Goal: Information Seeking & Learning: Check status

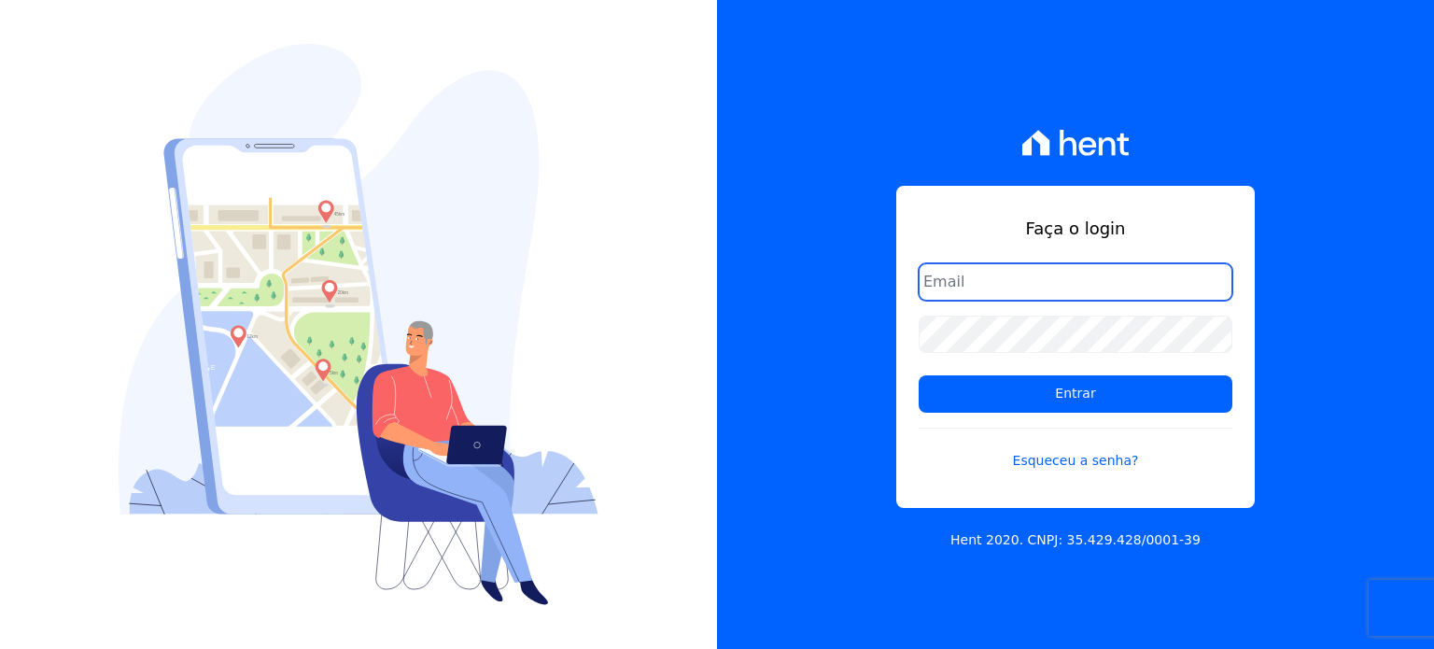
type input "atendimento@swarealty.com"
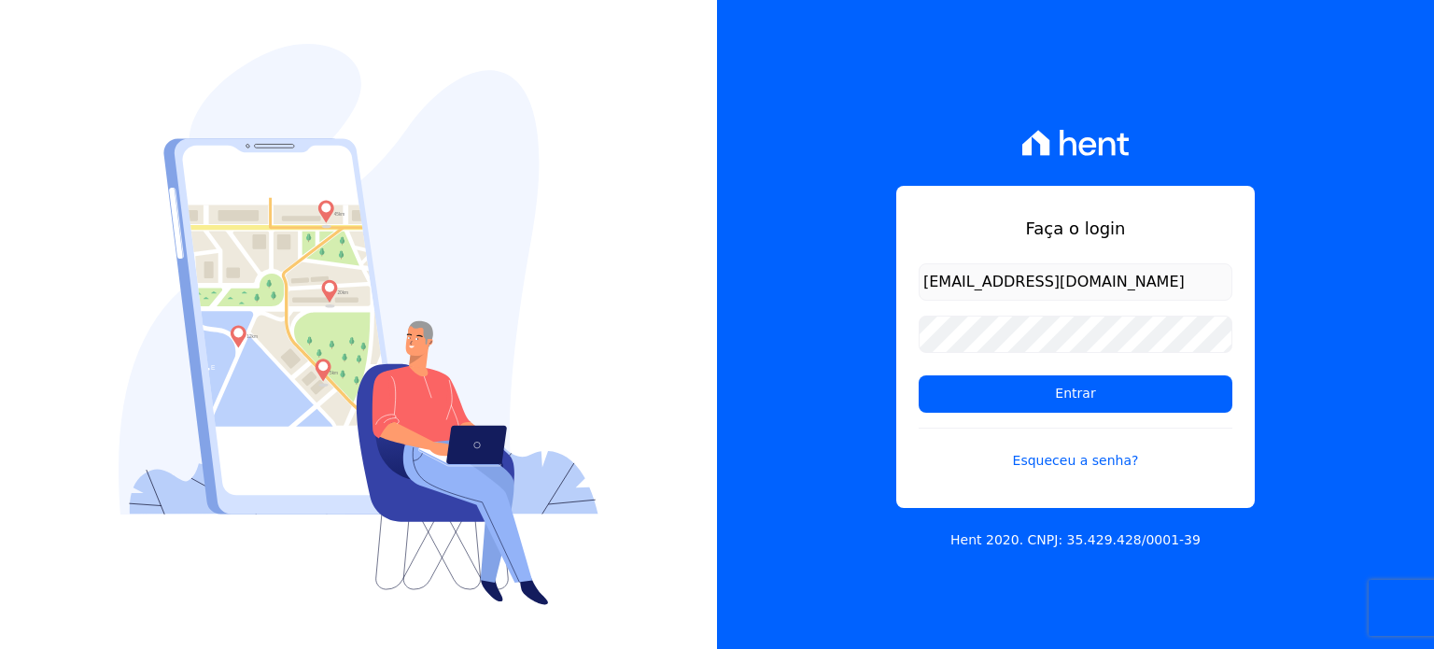
click at [961, 284] on input "atendimento@swarealty.com" at bounding box center [1076, 281] width 314 height 37
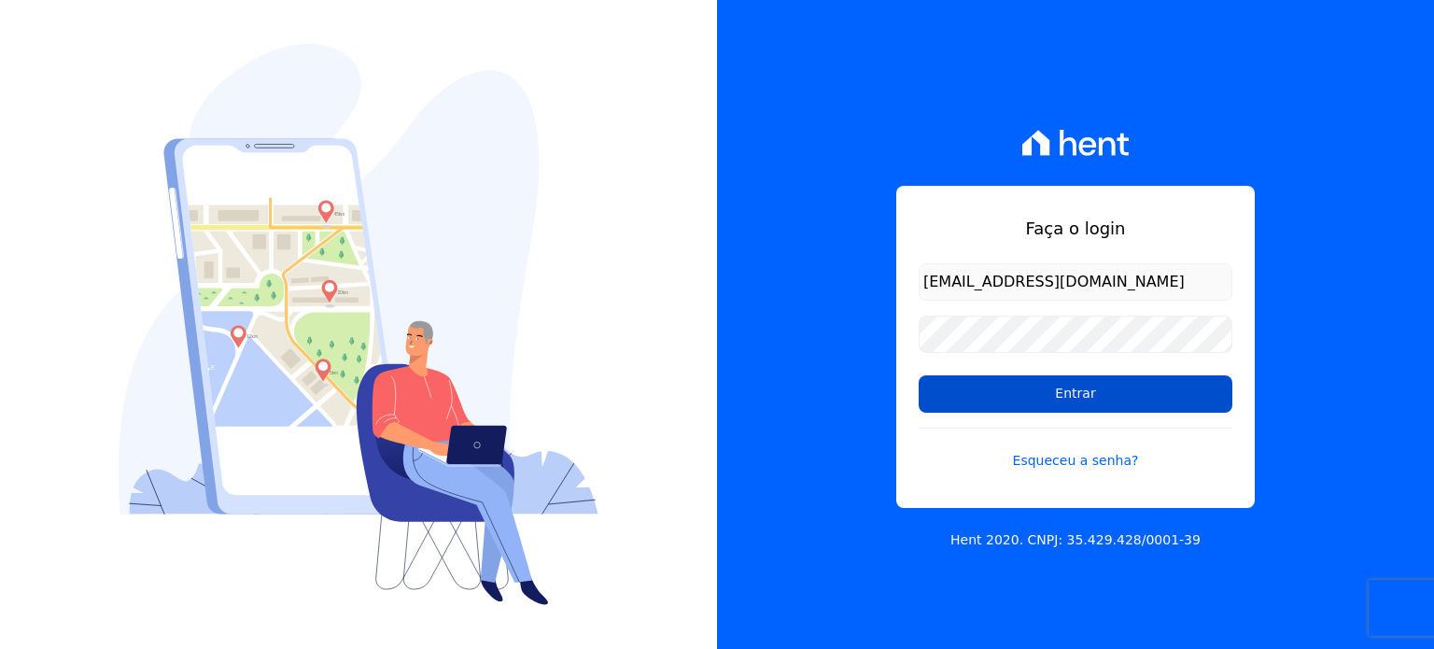
click at [989, 384] on input "Entrar" at bounding box center [1076, 393] width 314 height 37
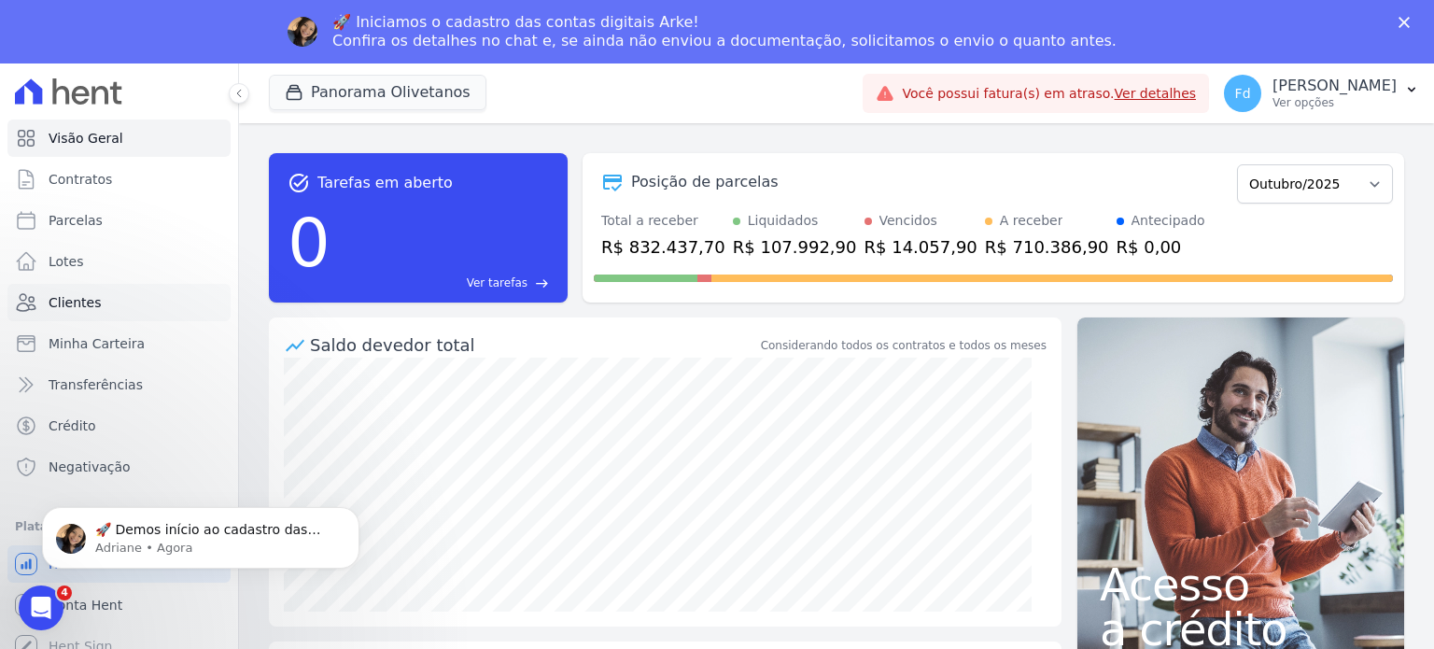
click at [76, 300] on span "Clientes" at bounding box center [75, 302] width 52 height 19
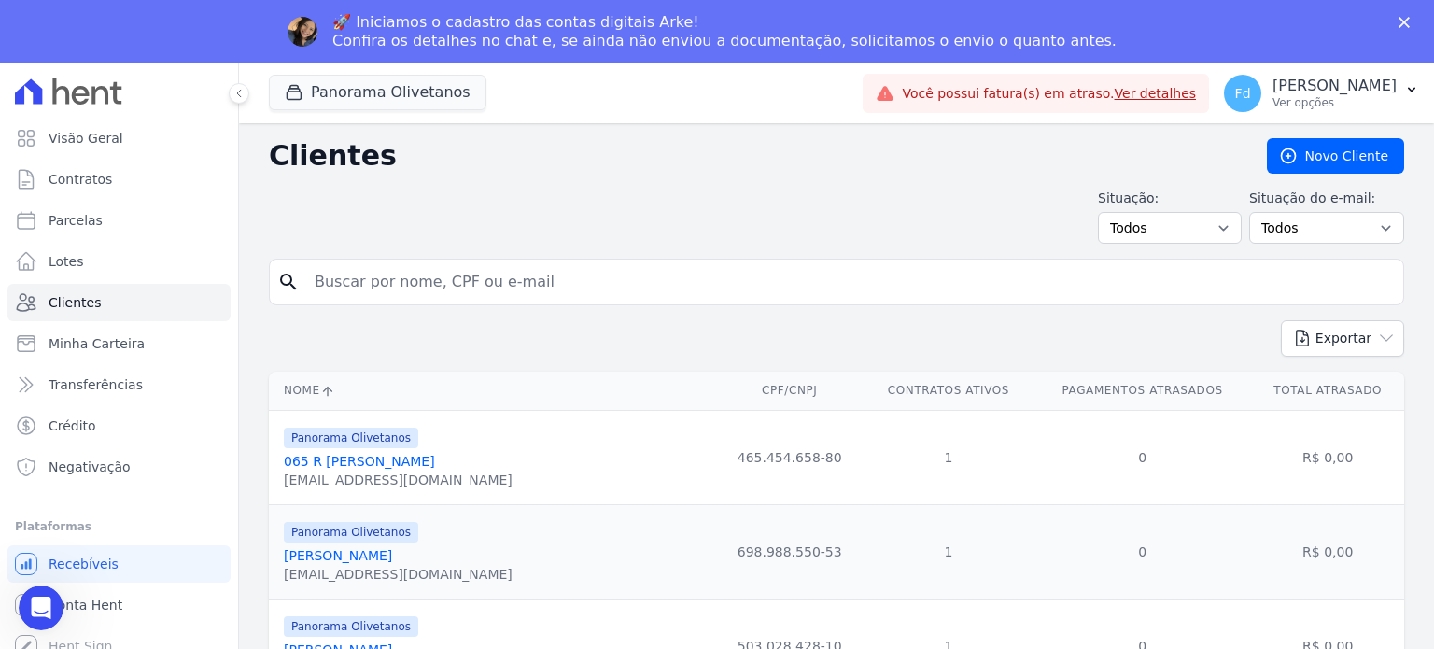
click at [463, 288] on input "search" at bounding box center [849, 281] width 1092 height 37
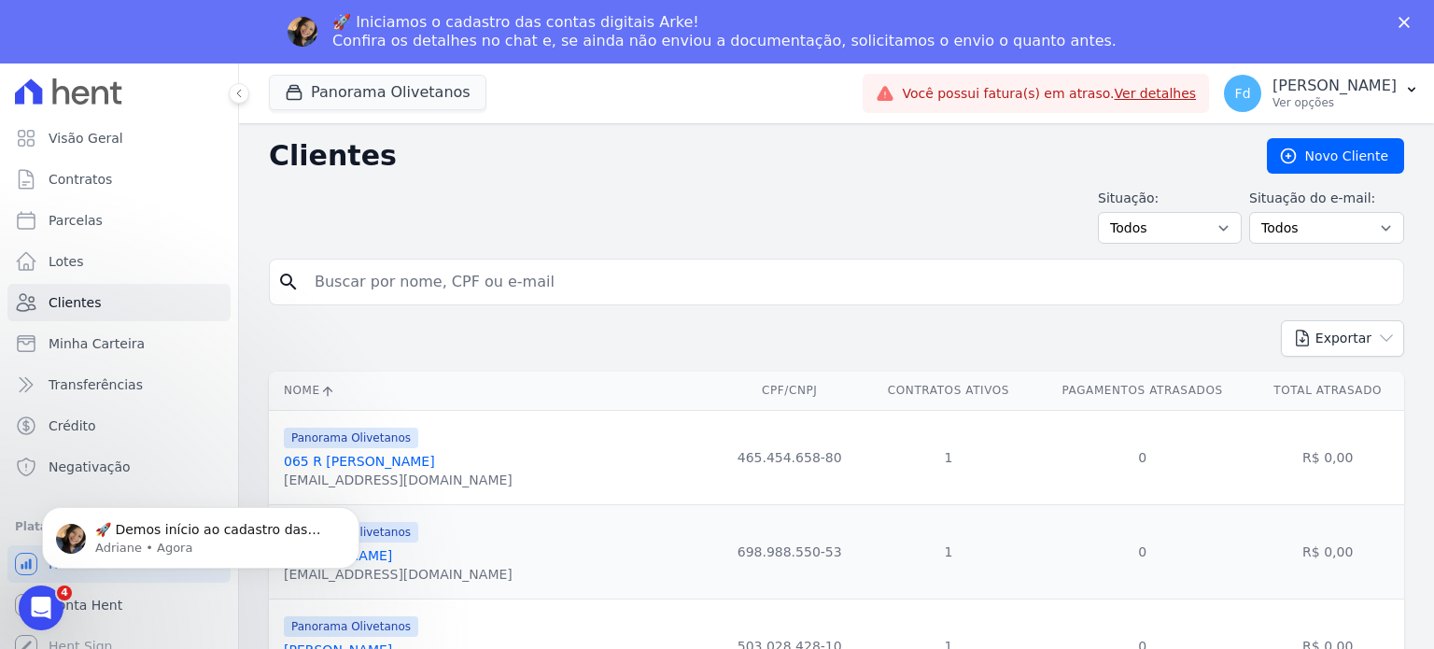
click at [391, 275] on input "search" at bounding box center [849, 281] width 1092 height 37
paste input "520.544.115-15"
type input "520.544.115-15"
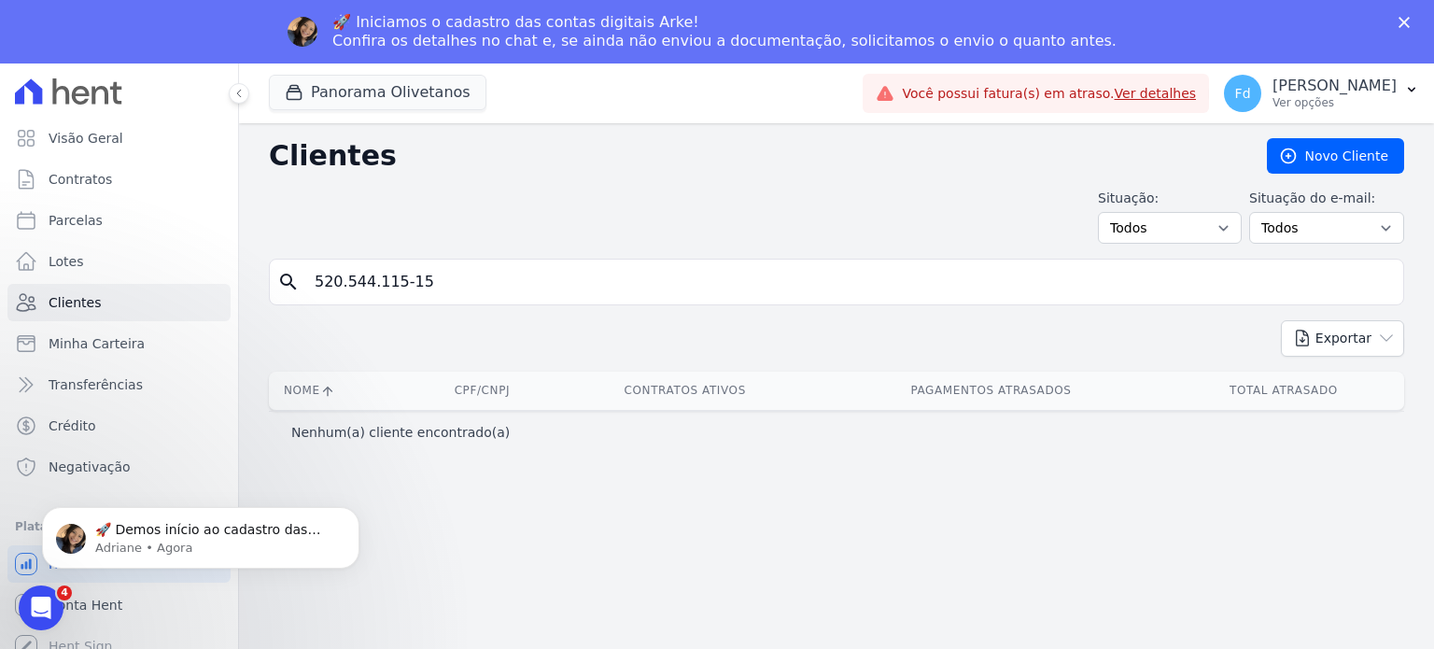
click at [1115, 95] on link "Ver detalhes" at bounding box center [1156, 93] width 82 height 15
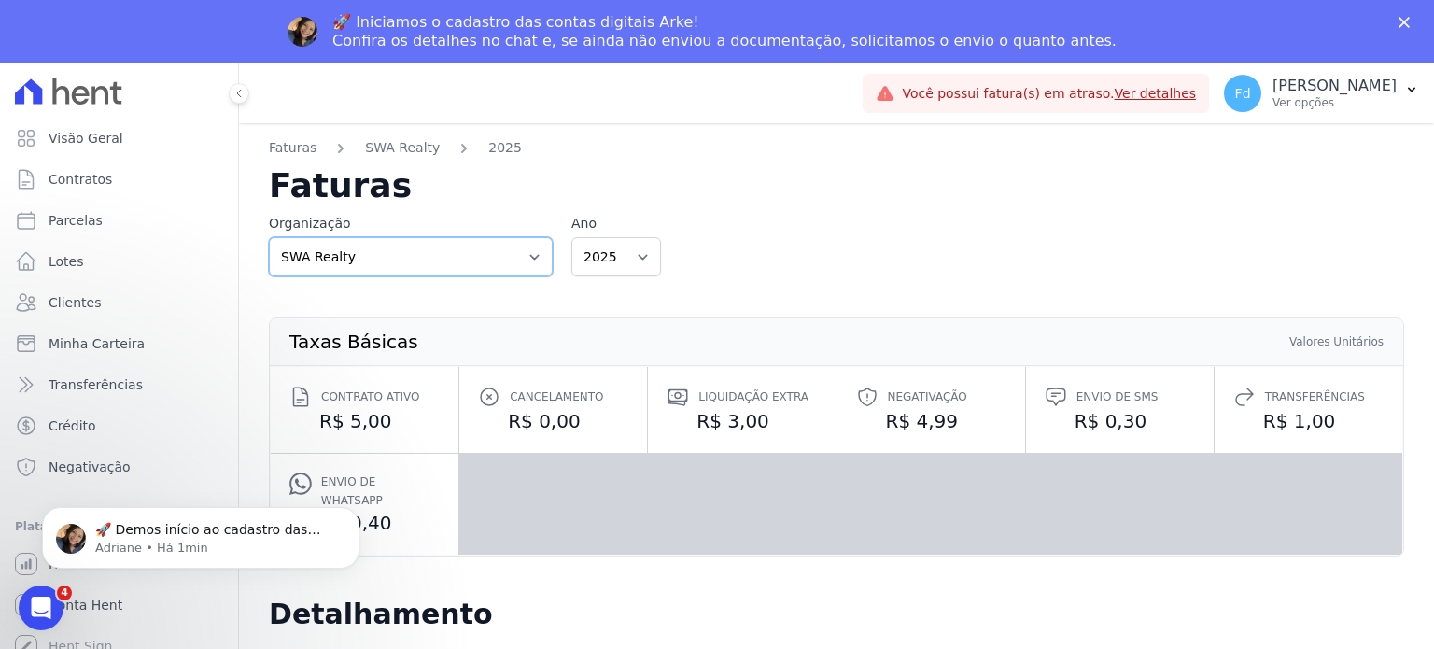
click at [530, 260] on select "SWA Realty" at bounding box center [411, 256] width 284 height 39
click at [806, 260] on div "Organização SWA Realty Ano 2025 2024 2023" at bounding box center [836, 245] width 1135 height 63
click at [78, 302] on span "Clientes" at bounding box center [75, 302] width 52 height 19
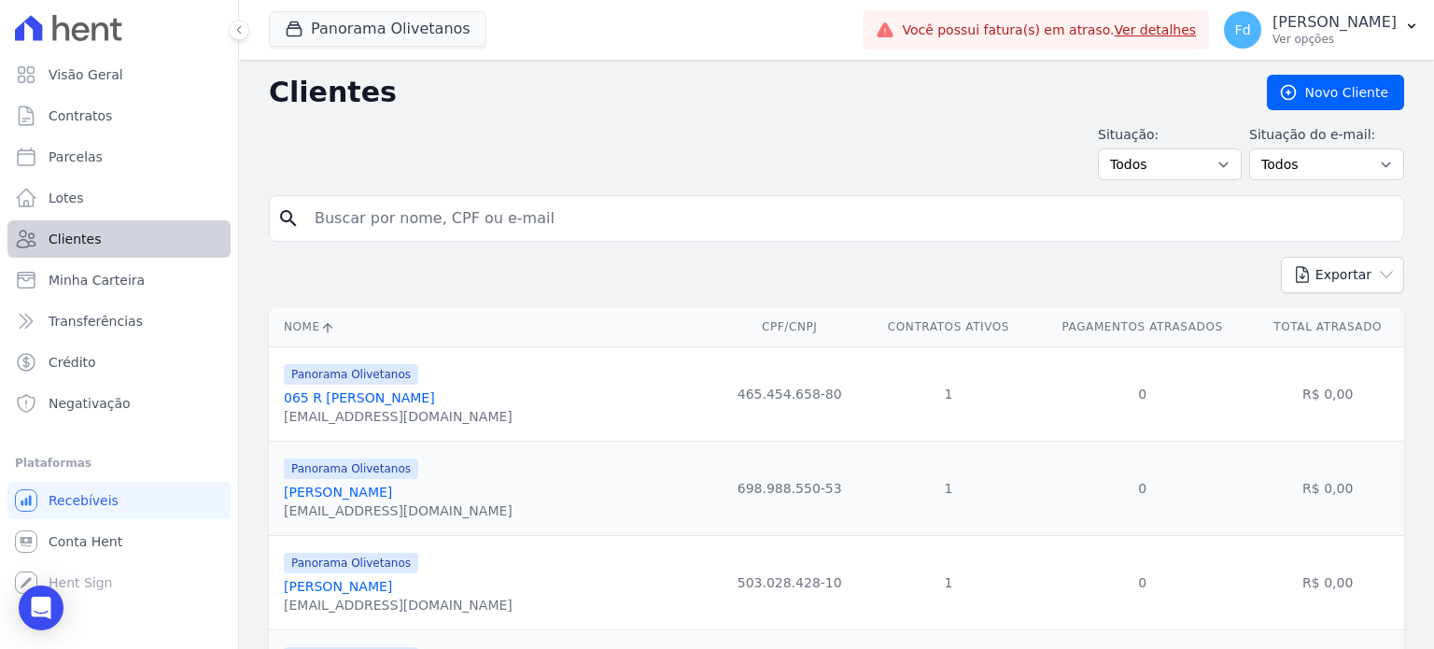
click at [170, 223] on div "Visão Geral Contratos [GEOGRAPHIC_DATA] Lotes Clientes Minha Carteira Transferê…" at bounding box center [717, 324] width 1434 height 649
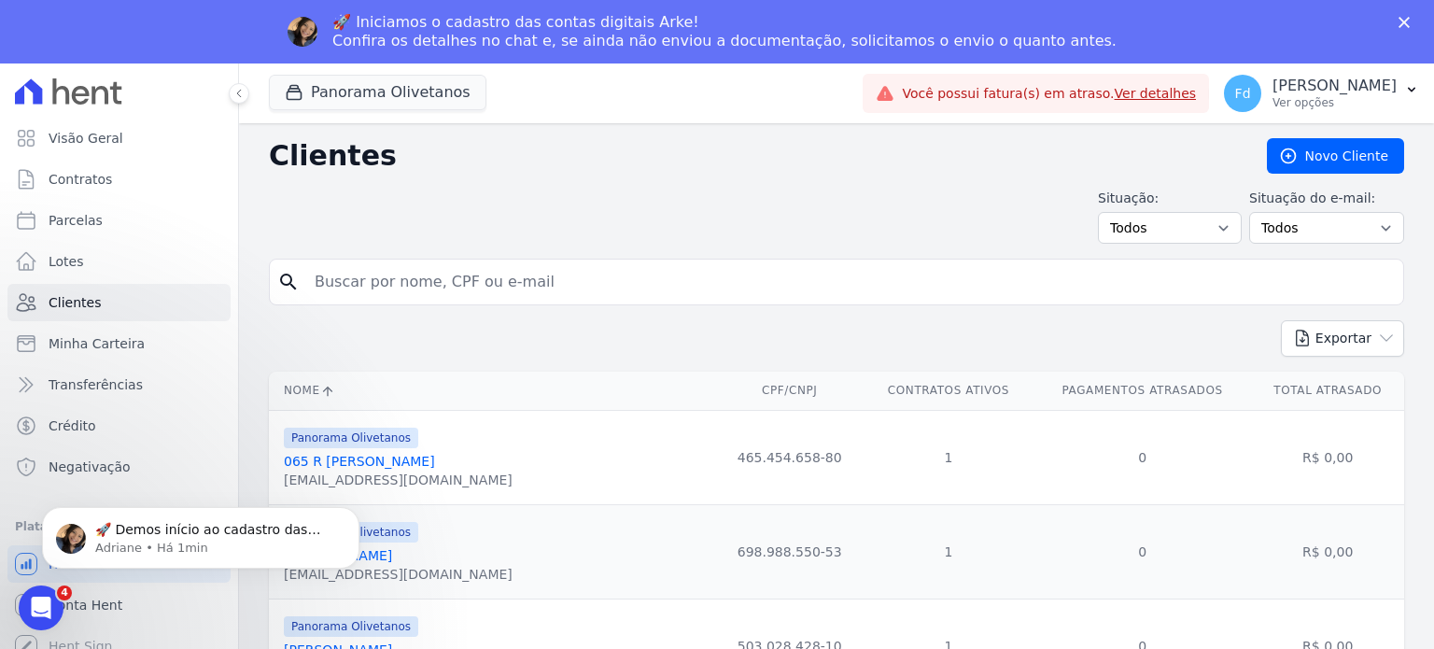
click at [462, 279] on input "search" at bounding box center [849, 281] width 1092 height 37
type input "164"
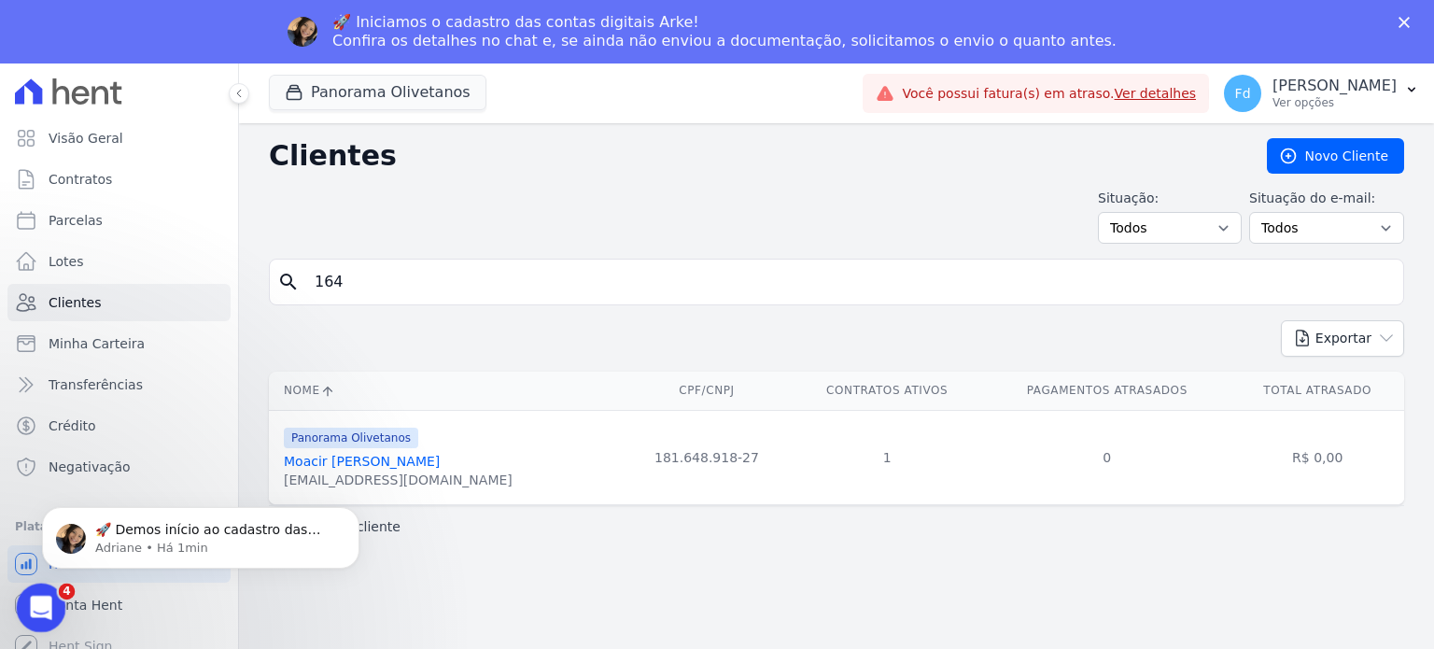
click at [31, 596] on icon "Abertura do Messenger da Intercom" at bounding box center [38, 605] width 31 height 31
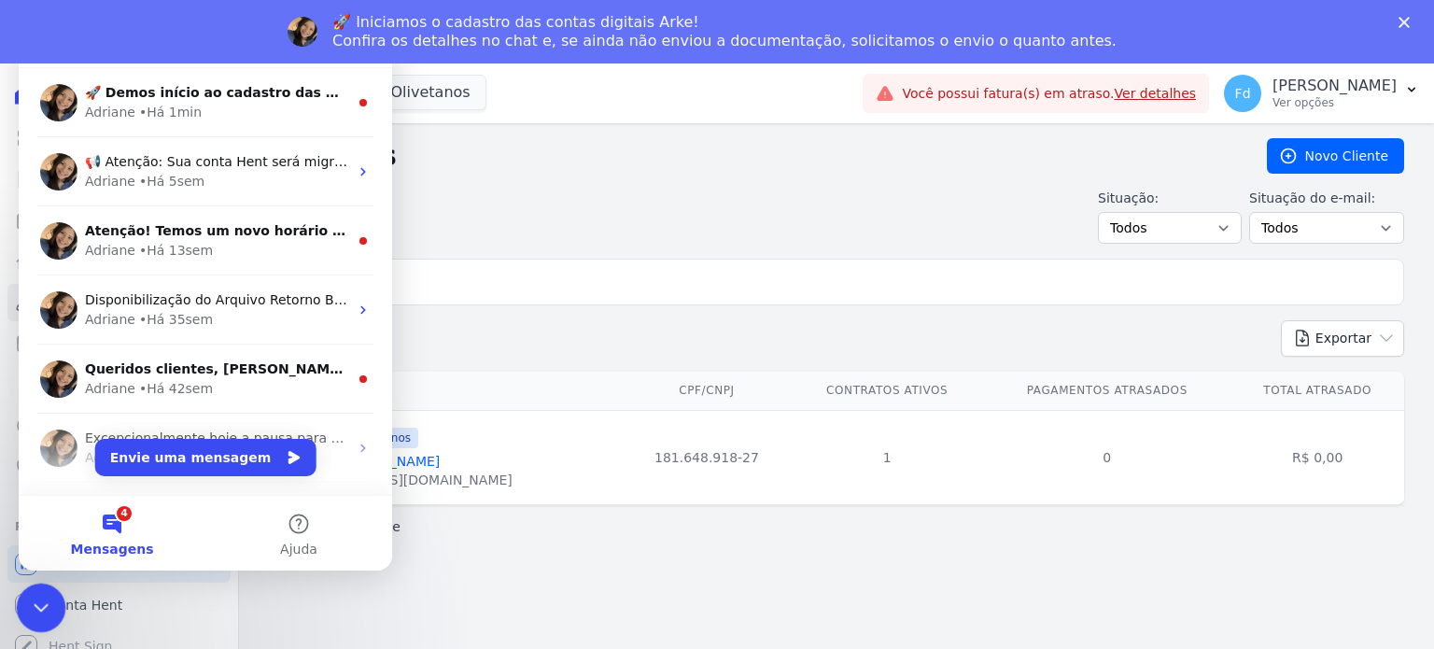
click at [31, 595] on icon "Encerramento do Messenger da Intercom" at bounding box center [38, 605] width 22 height 22
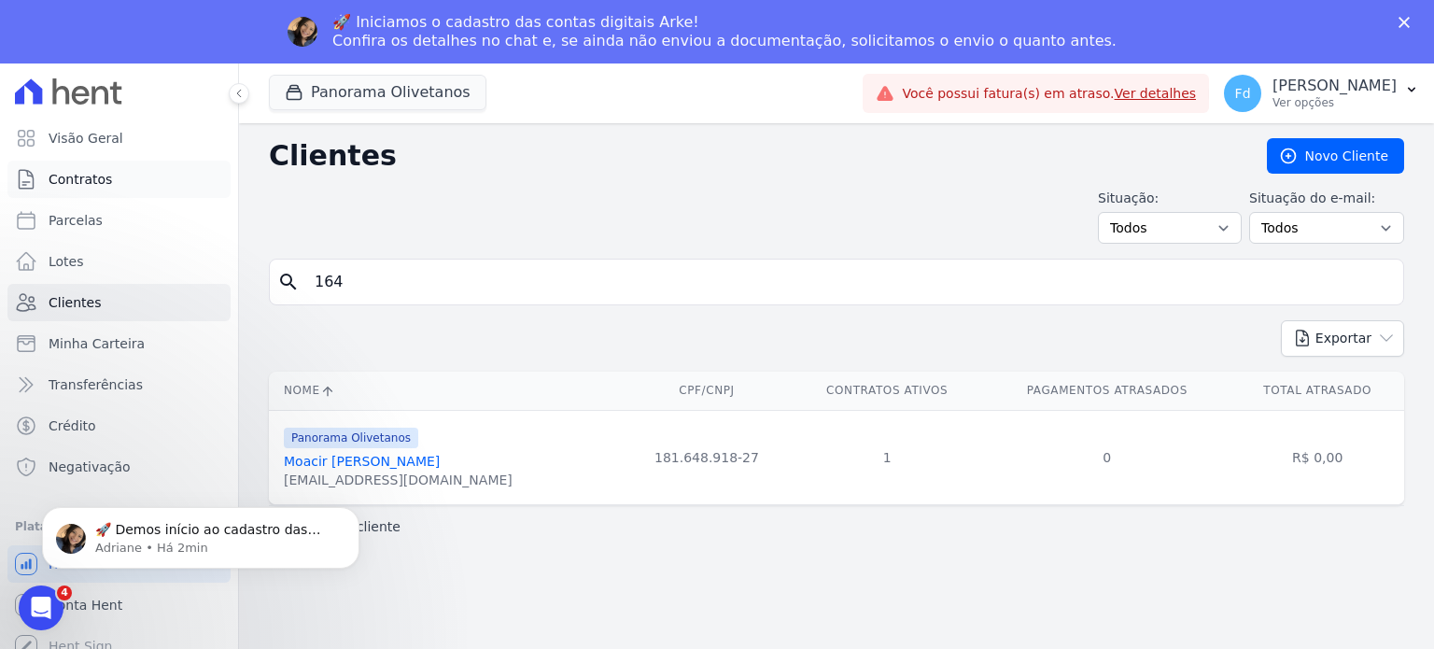
click at [92, 185] on span "Contratos" at bounding box center [80, 179] width 63 height 19
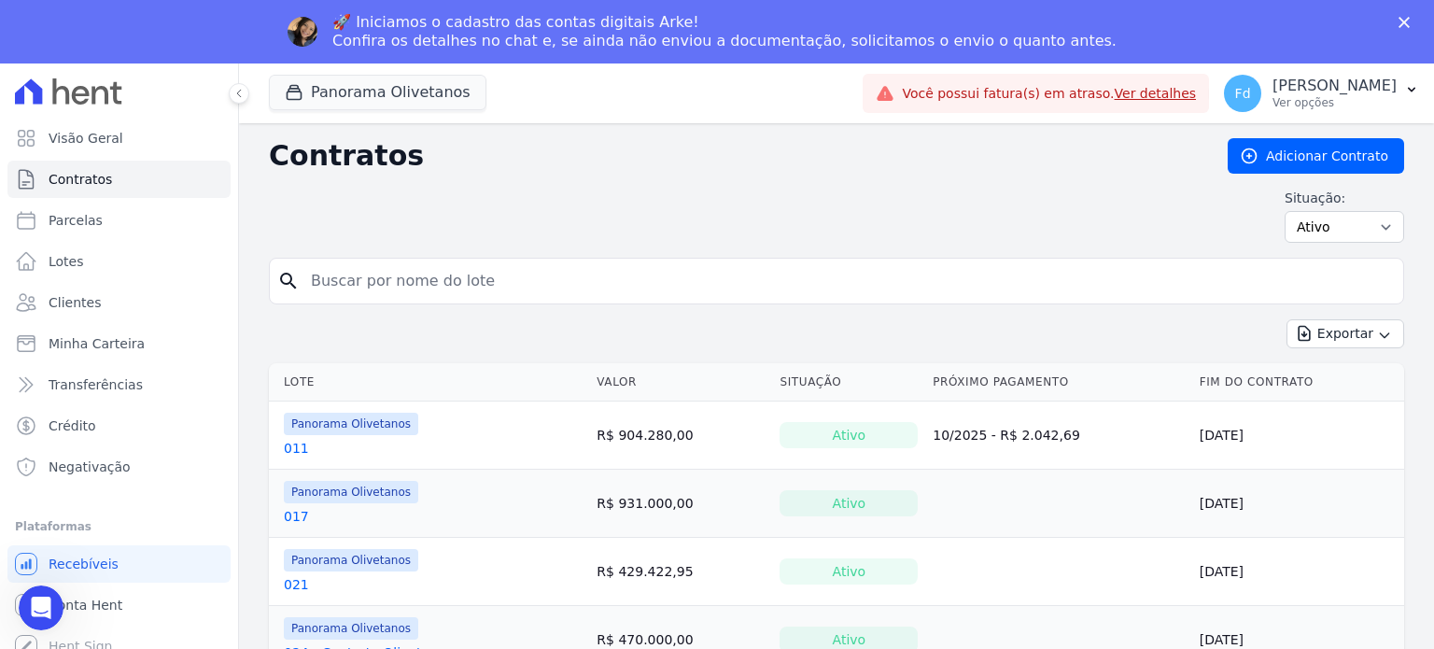
click at [406, 284] on input "search" at bounding box center [848, 280] width 1096 height 37
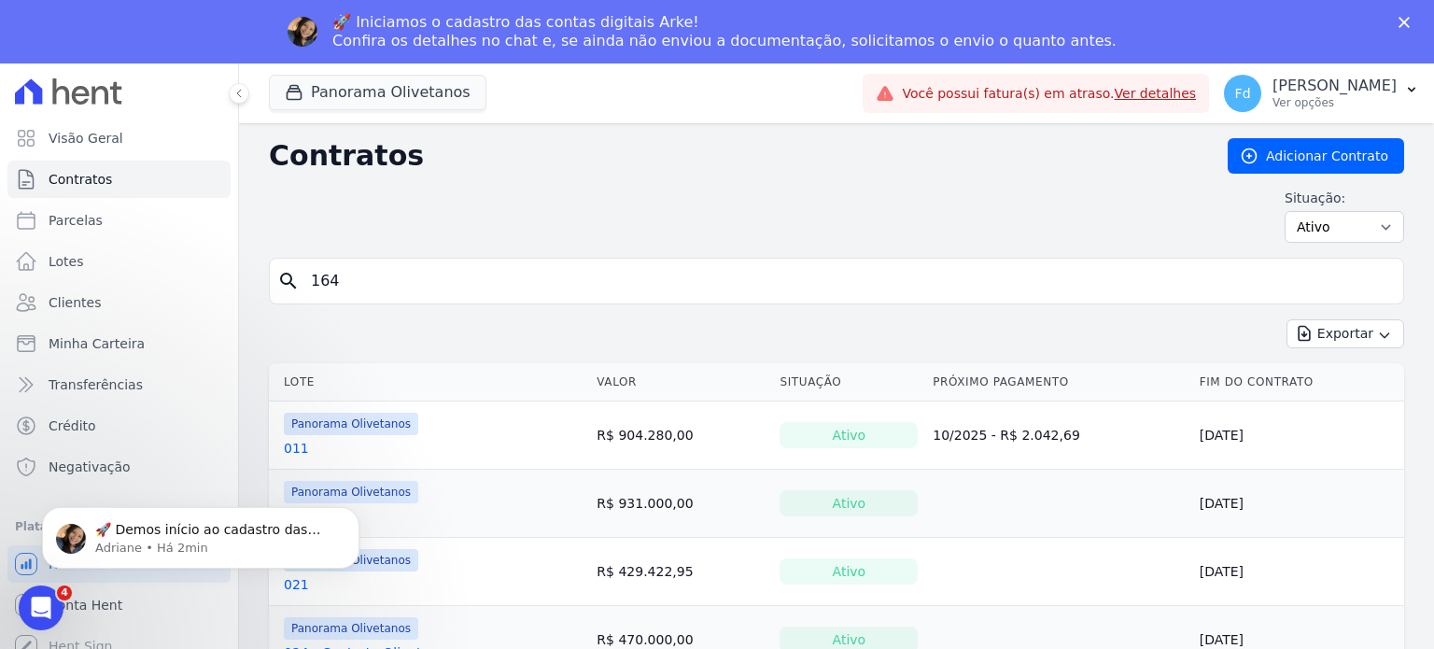
type input "164"
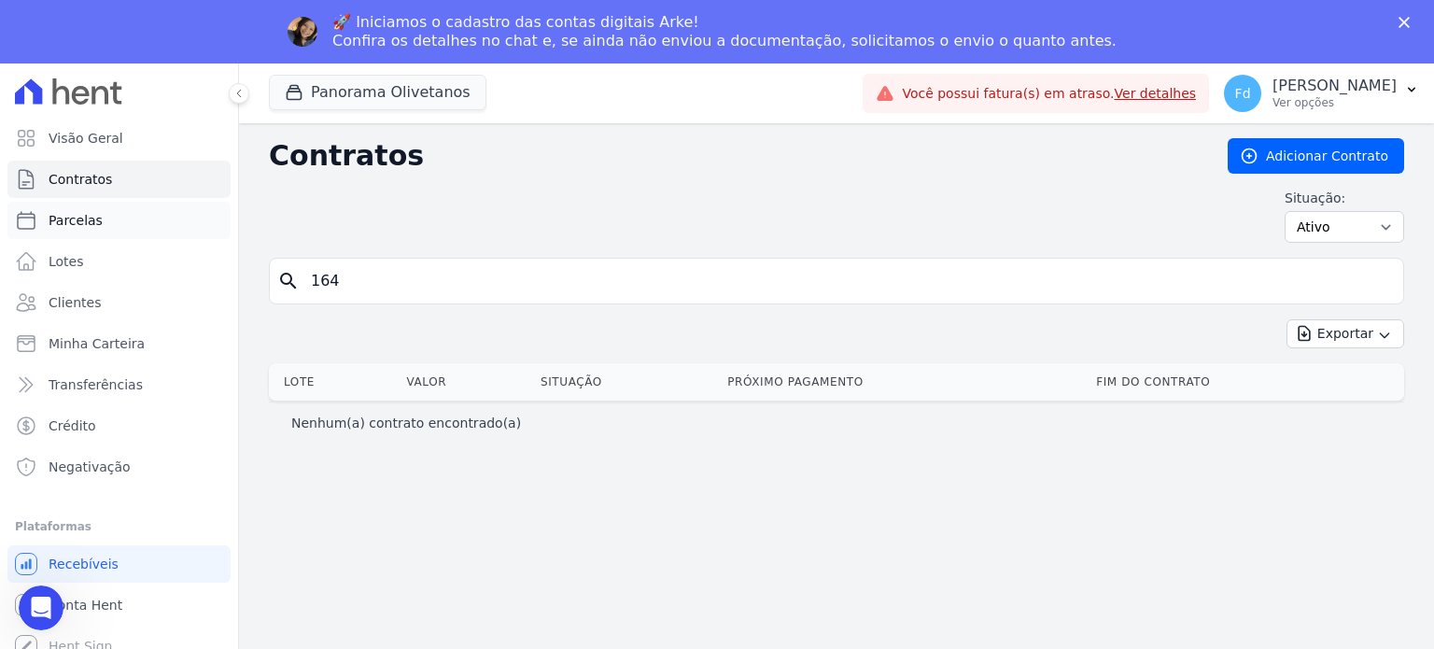
click at [116, 223] on link "Parcelas" at bounding box center [118, 220] width 223 height 37
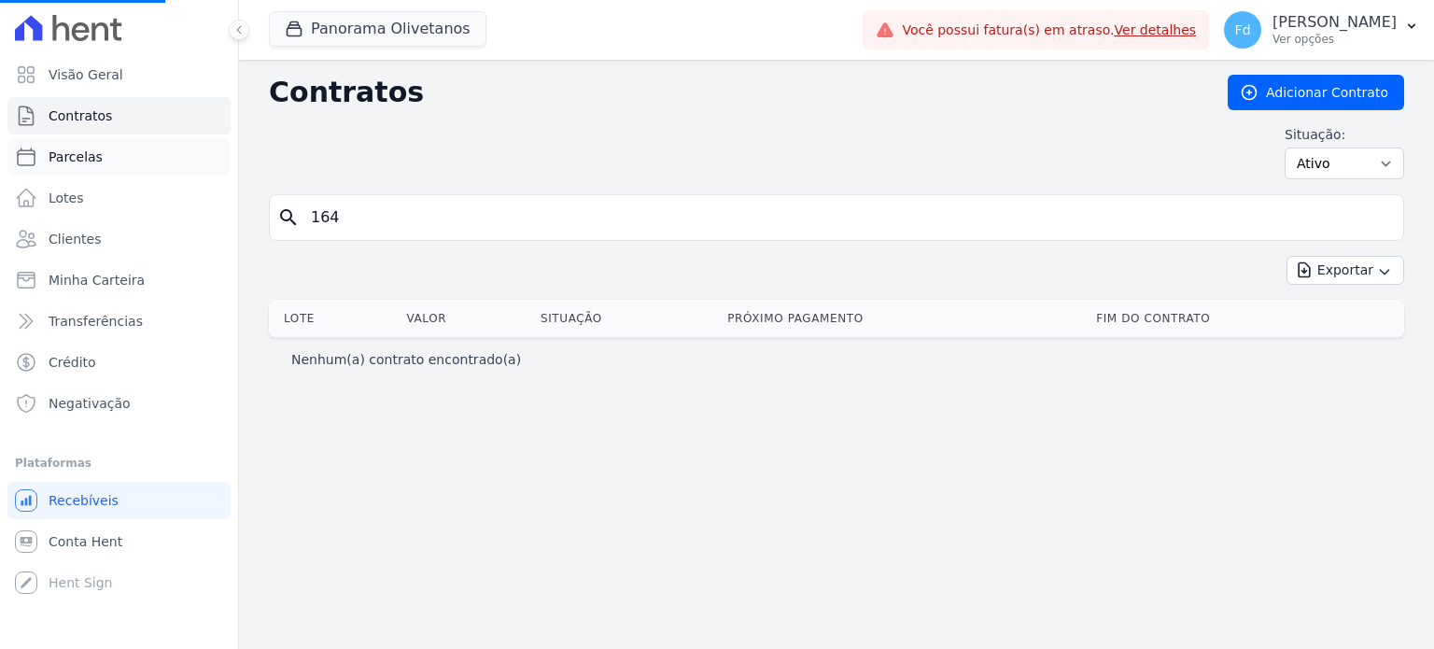
select select
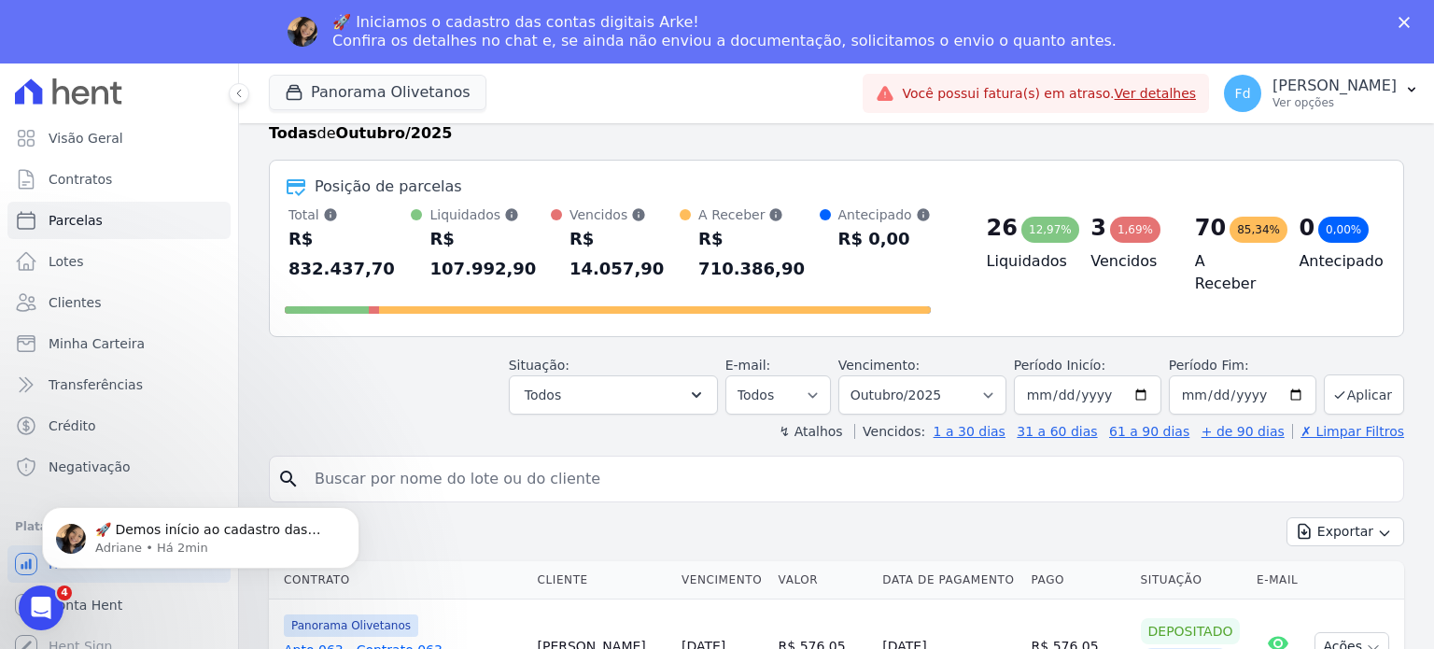
scroll to position [93, 0]
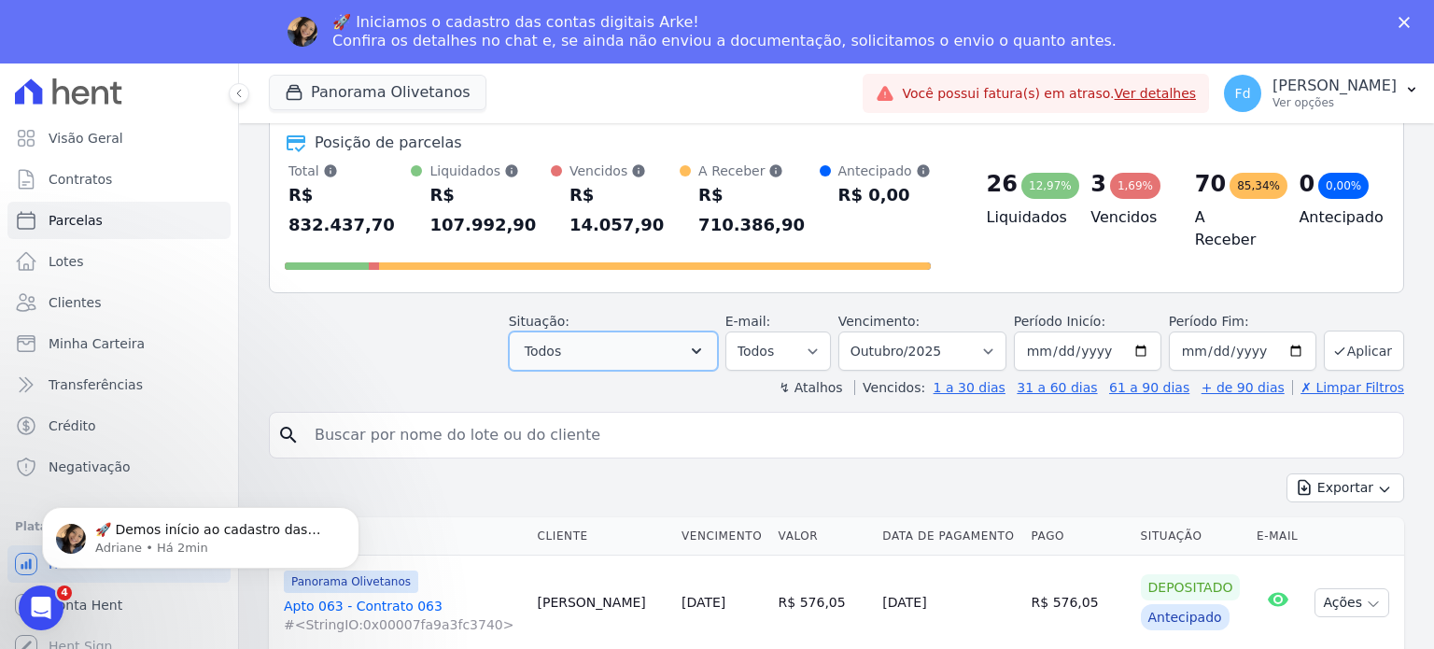
click at [706, 342] on icon "button" at bounding box center [696, 351] width 19 height 19
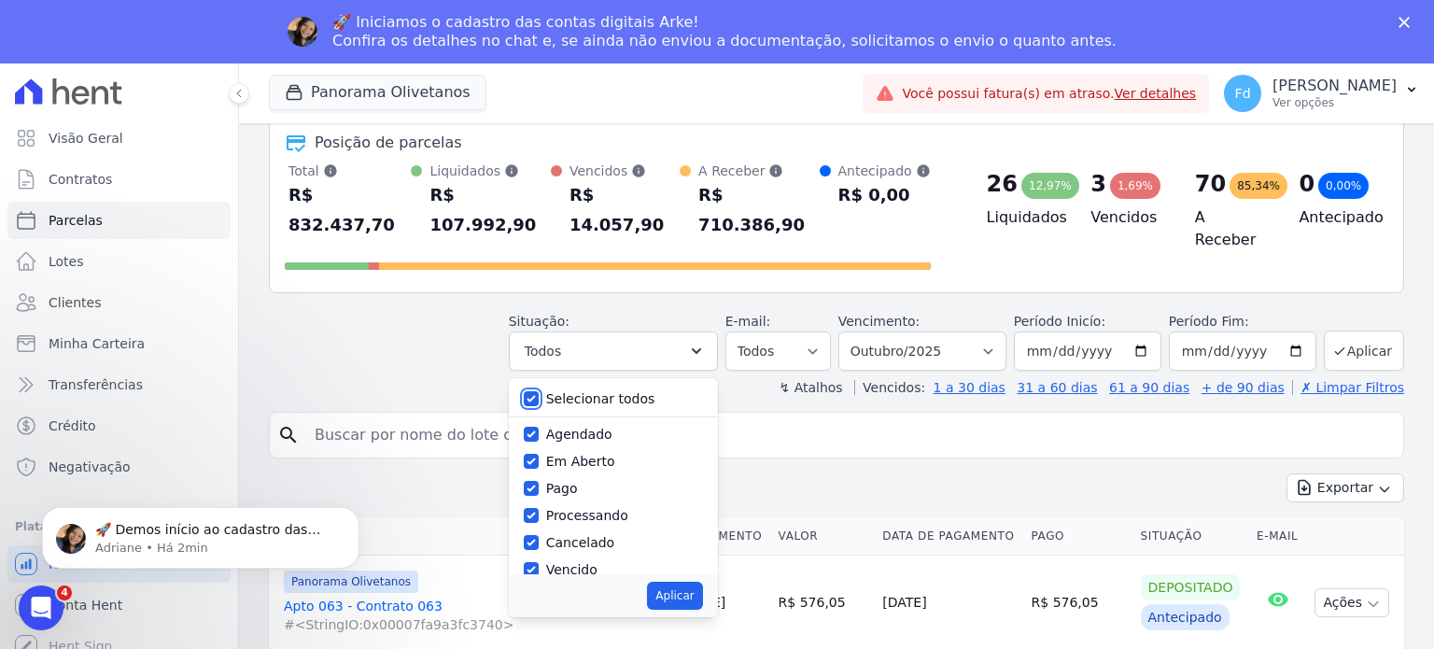
click at [539, 391] on input "Selecionar todos" at bounding box center [531, 398] width 15 height 15
checkbox input "false"
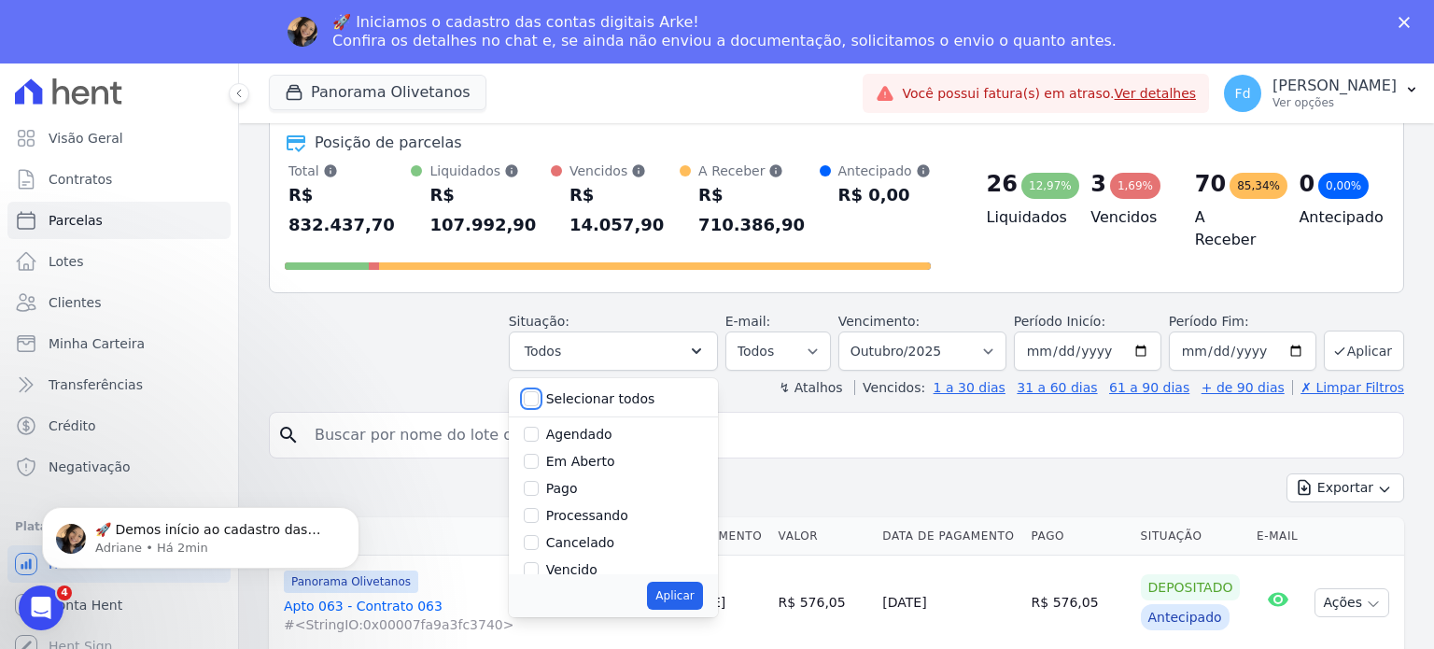
checkbox input "false"
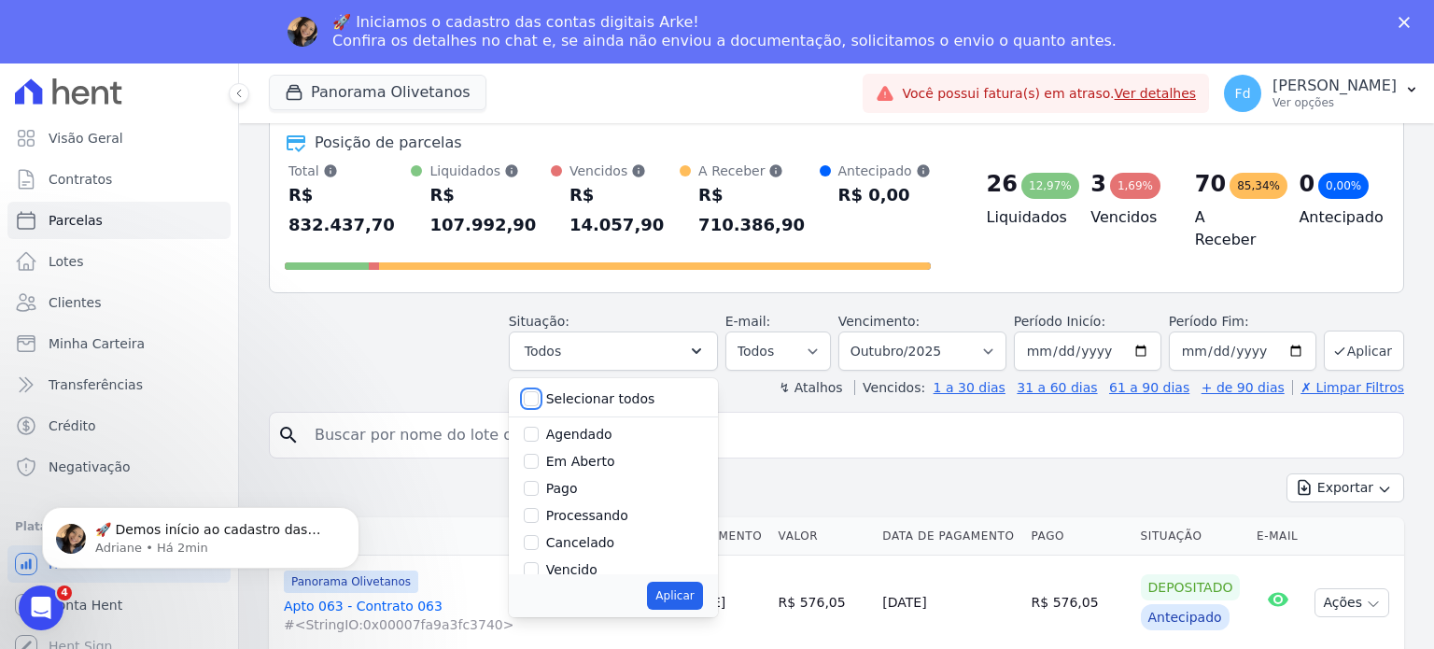
checkbox input "false"
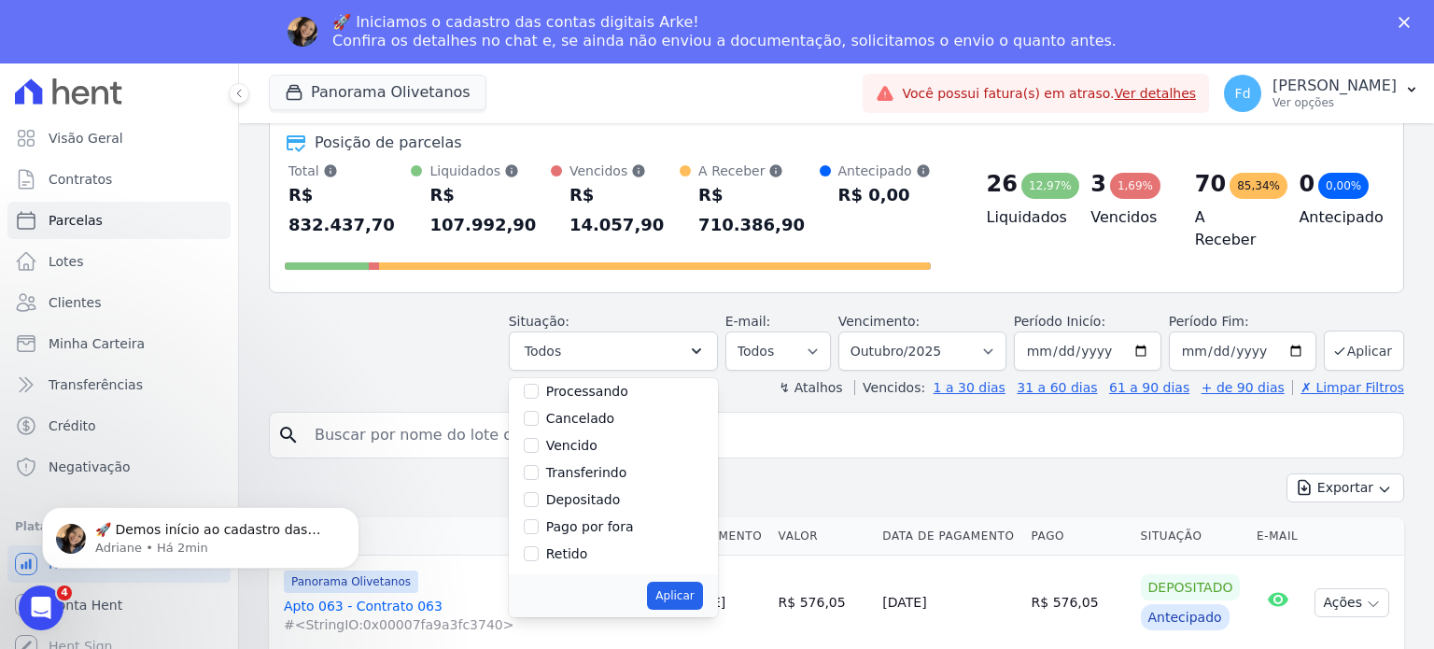
scroll to position [31, 0]
click at [539, 423] on input "Em Aberto" at bounding box center [531, 430] width 15 height 15
checkbox input "true"
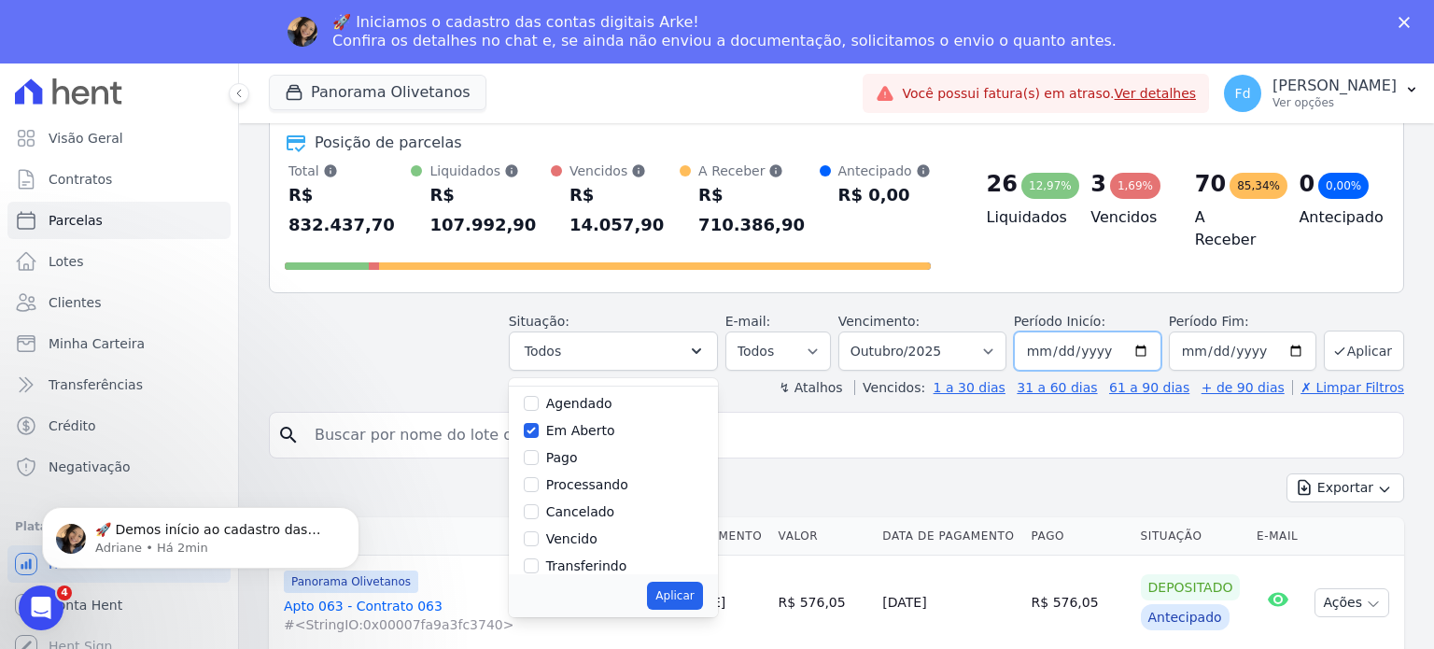
click at [1135, 331] on input "[DATE]" at bounding box center [1087, 350] width 147 height 39
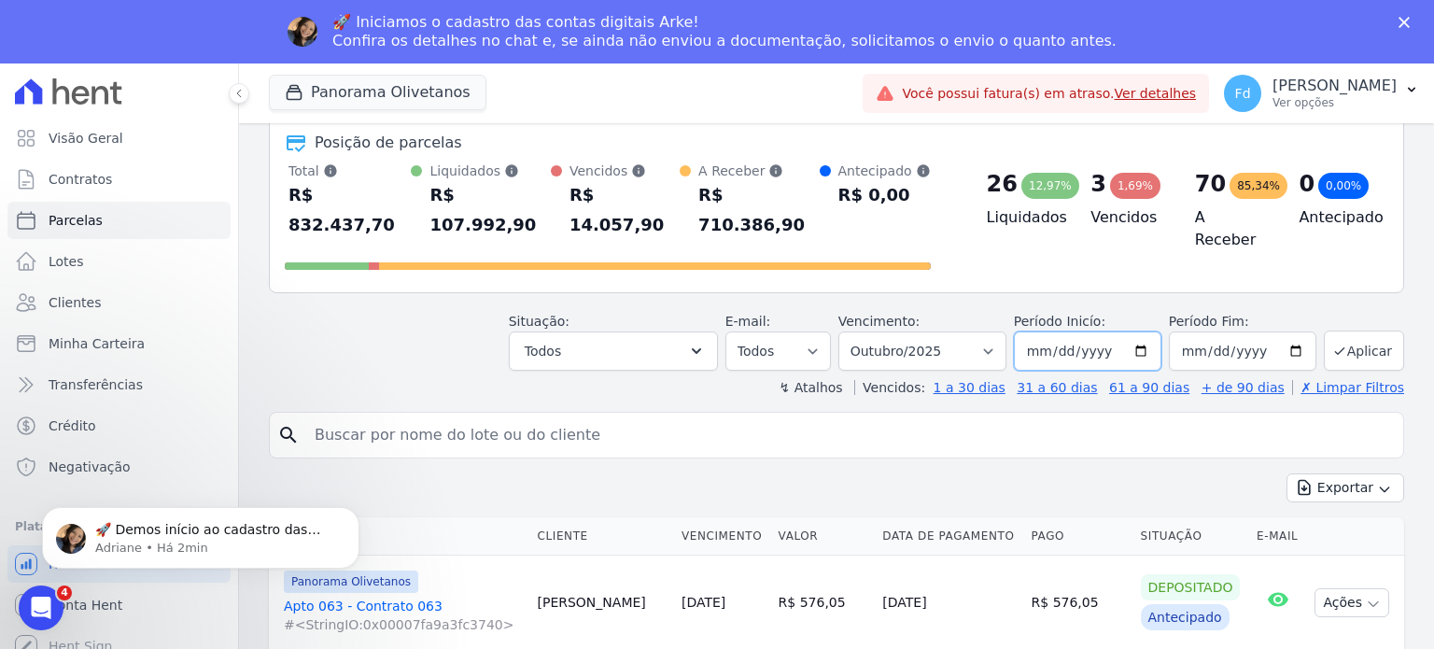
type input "[DATE]"
click at [1287, 331] on input "[DATE]" at bounding box center [1242, 350] width 147 height 39
type input "[DATE]"
click at [1336, 330] on button "Aplicar" at bounding box center [1364, 350] width 80 height 40
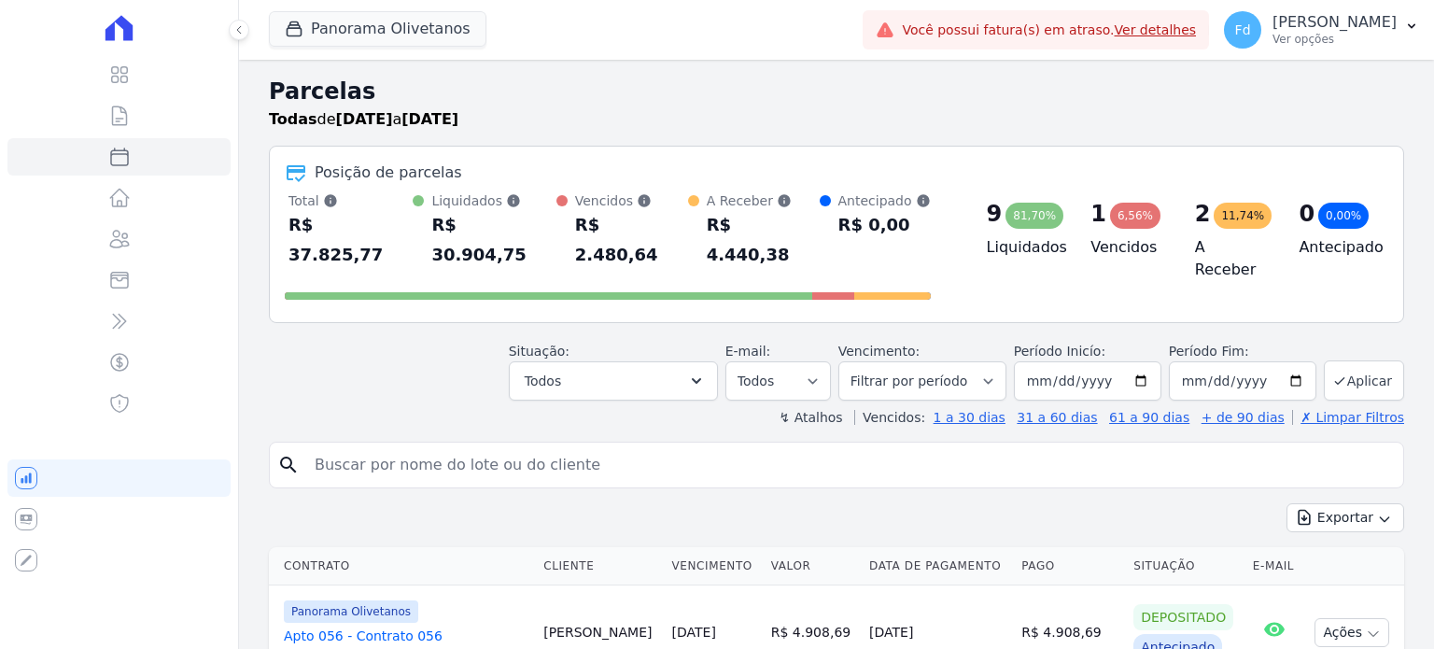
select select
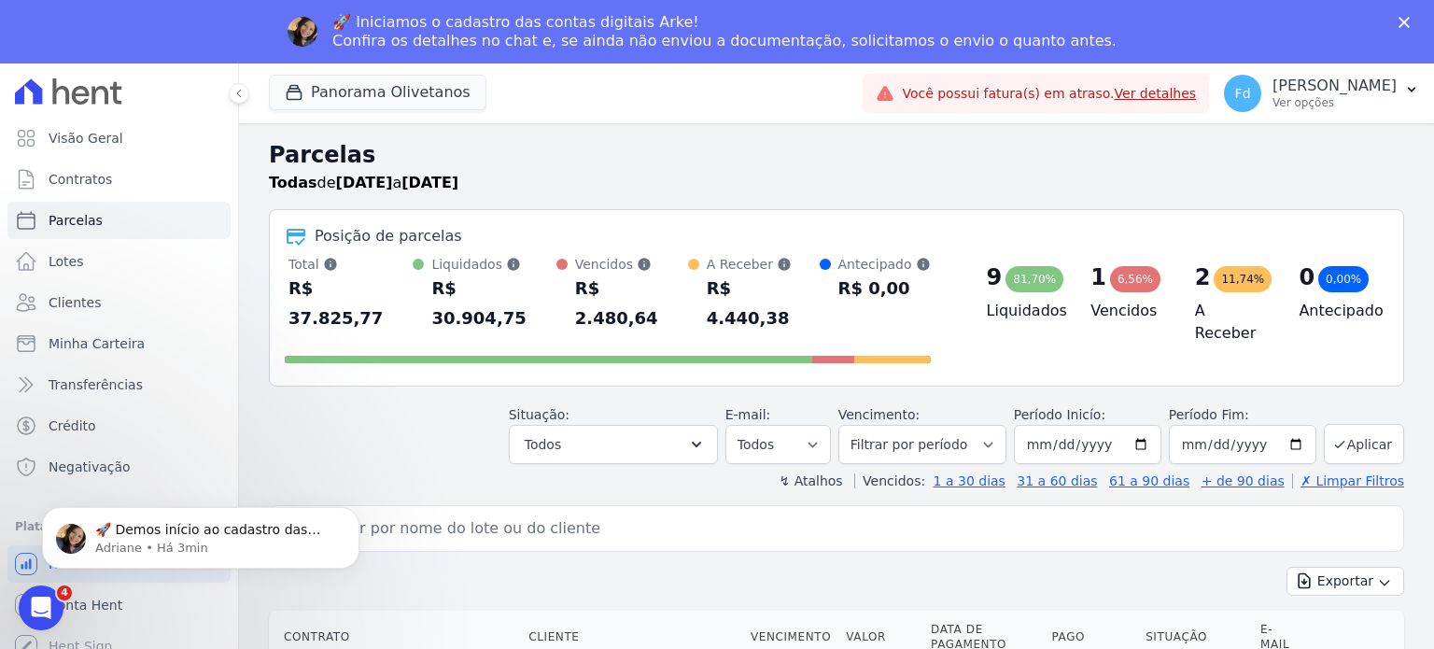
scroll to position [187, 0]
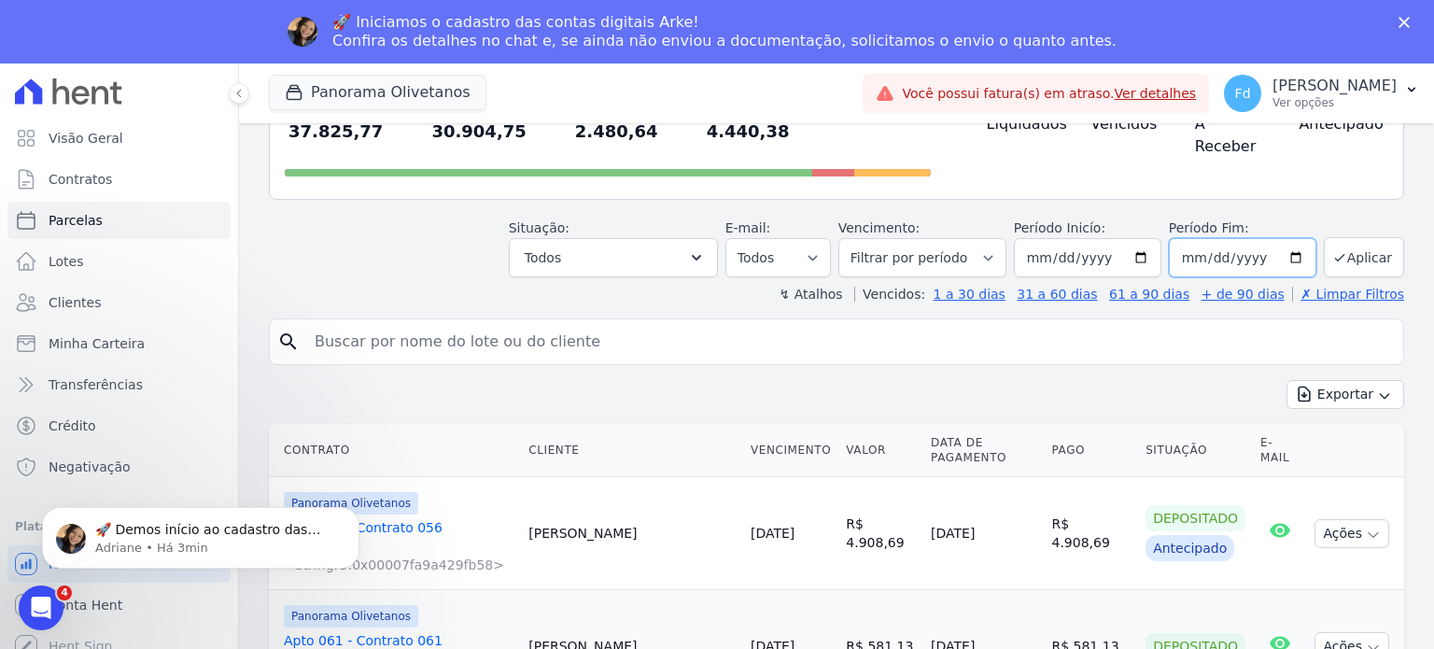
click at [1282, 238] on input "[DATE]" at bounding box center [1242, 257] width 147 height 39
type input "[DATE]"
click at [1346, 237] on button "Aplicar" at bounding box center [1364, 257] width 80 height 40
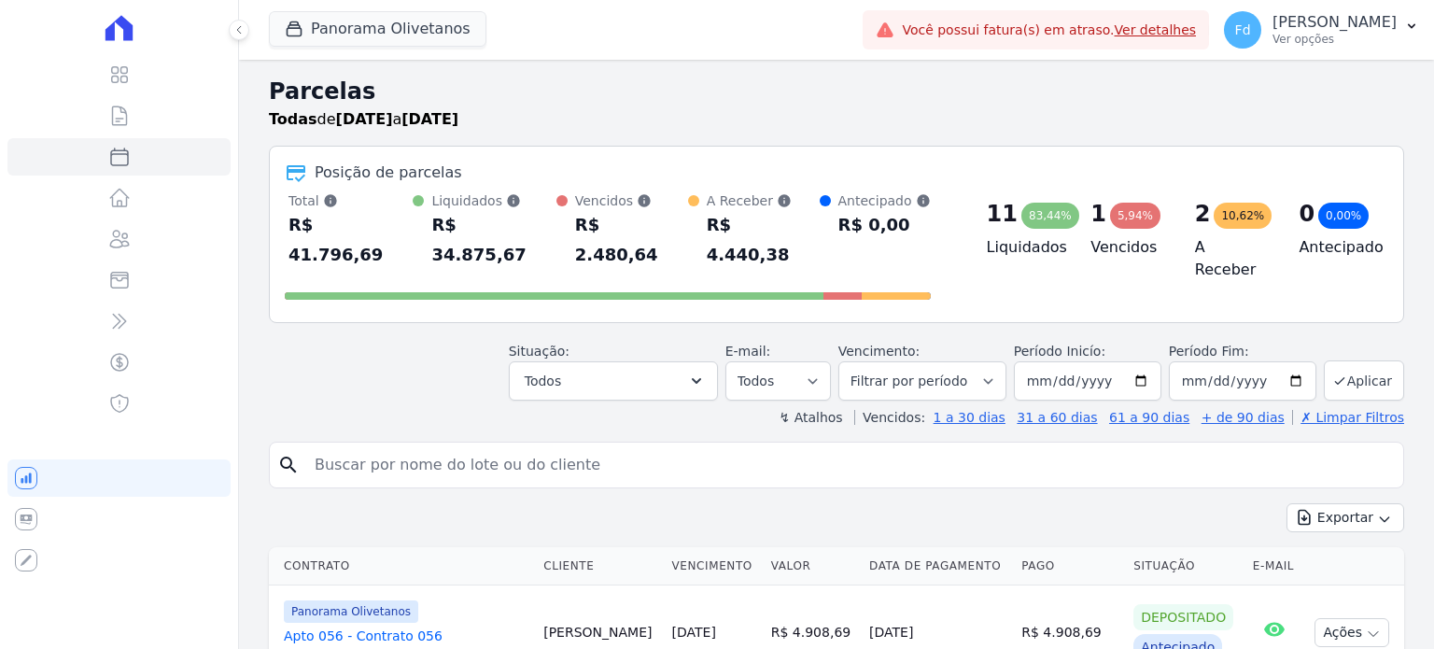
select select
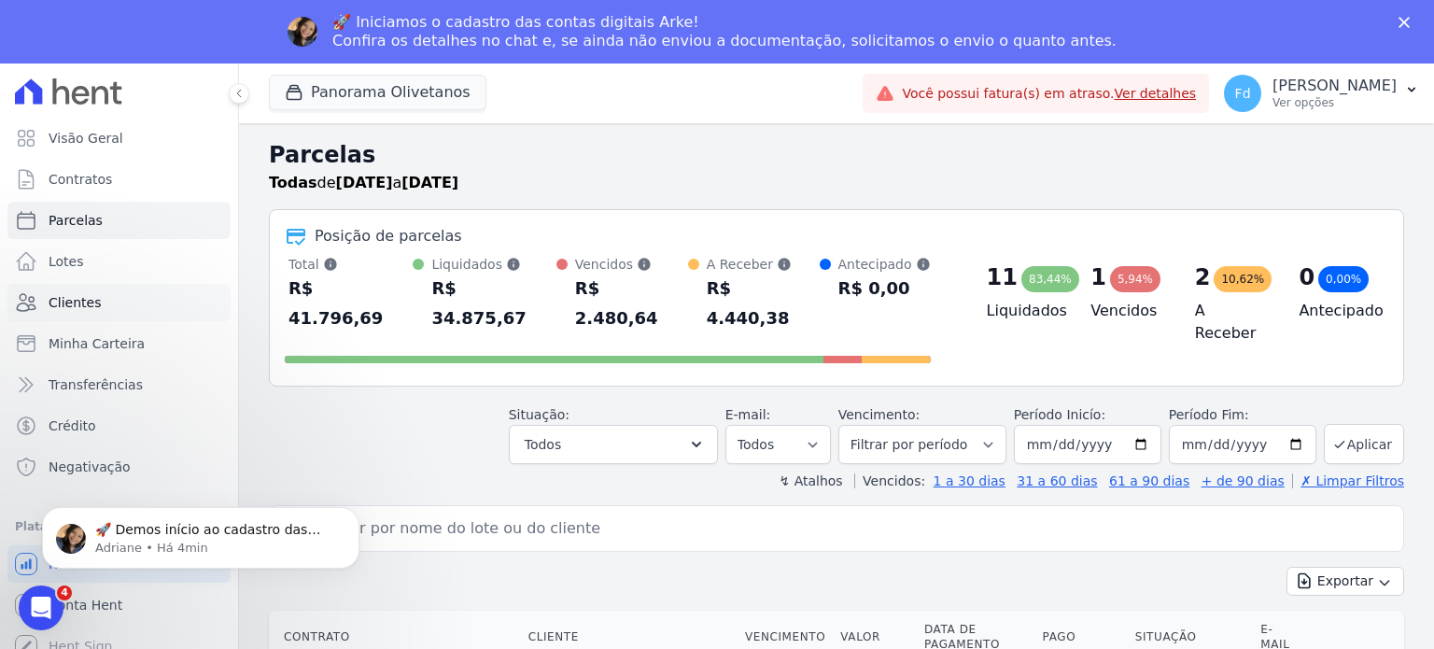
click at [82, 307] on span "Clientes" at bounding box center [75, 302] width 52 height 19
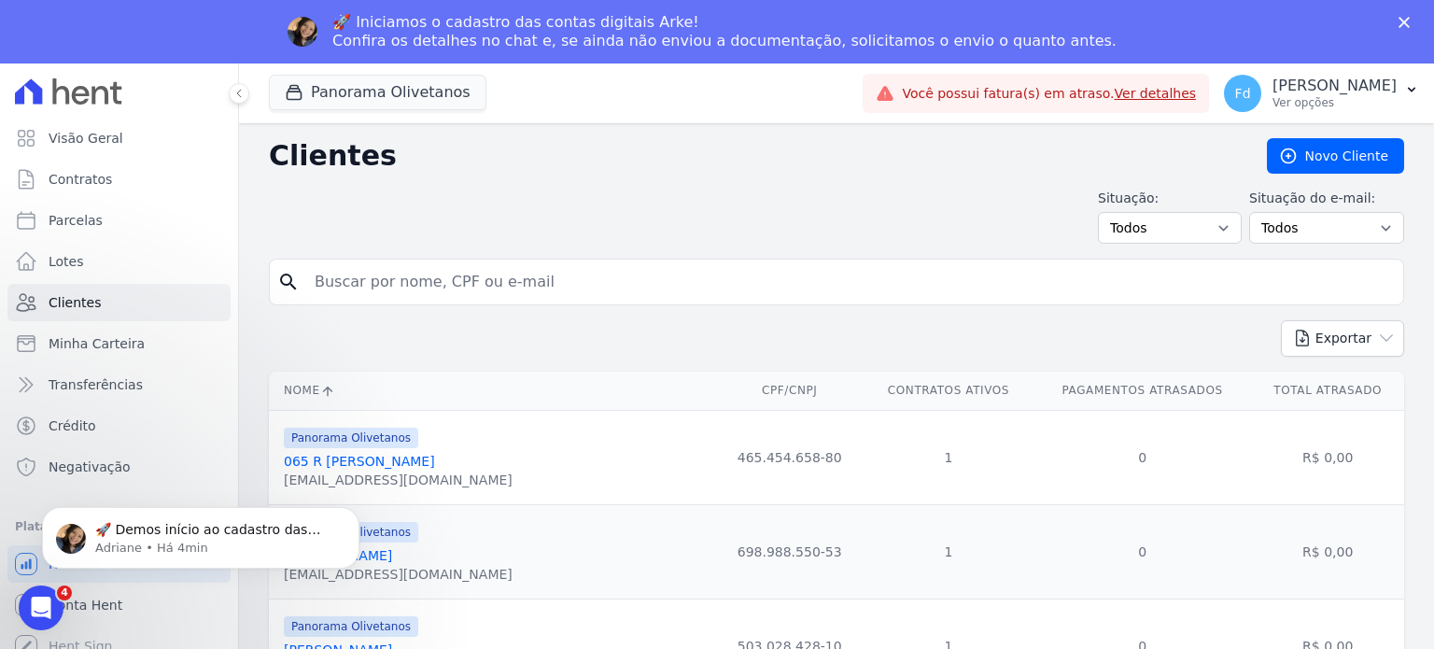
click at [537, 281] on input "search" at bounding box center [849, 281] width 1092 height 37
type input "arlete"
